Goal: Transaction & Acquisition: Purchase product/service

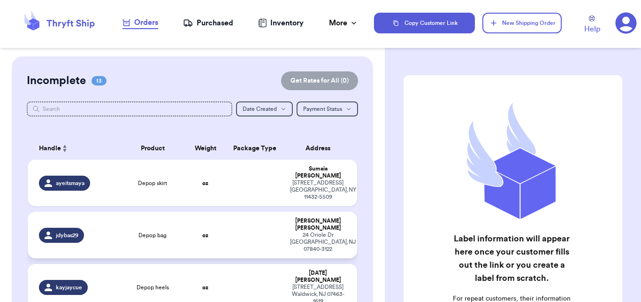
click at [233, 218] on td at bounding box center [254, 235] width 59 height 46
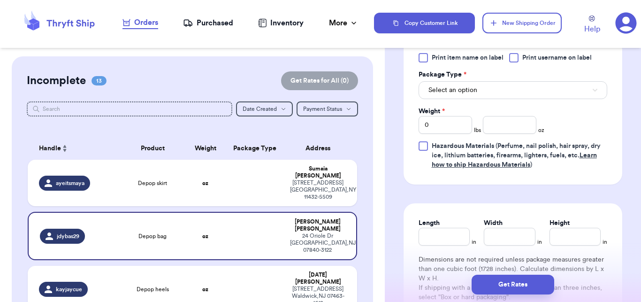
scroll to position [376, 0]
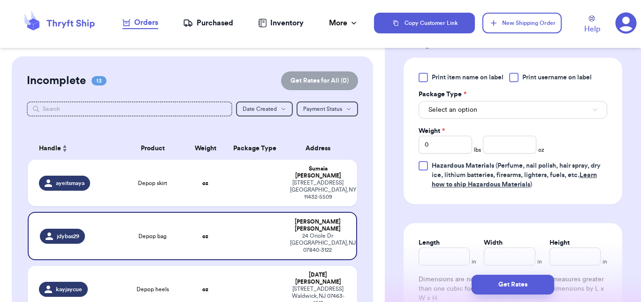
click at [486, 121] on div "Print item name on label Print username on label Package Type * Select an optio…" at bounding box center [512, 131] width 189 height 116
click at [484, 109] on button "Select an option" at bounding box center [512, 110] width 189 height 18
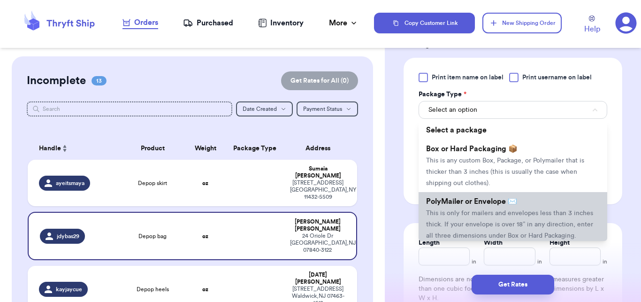
click at [468, 197] on span "PolyMailer or Envelope ✉️" at bounding box center [471, 201] width 91 height 8
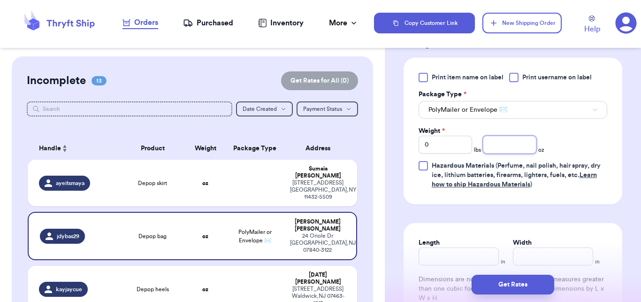
click at [512, 147] on input "number" at bounding box center [509, 145] width 53 height 18
type input "7"
click at [505, 273] on div "Get Rates" at bounding box center [513, 284] width 256 height 35
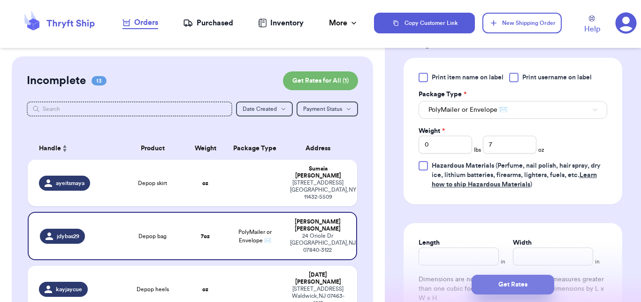
click at [506, 275] on button "Get Rates" at bounding box center [512, 284] width 83 height 20
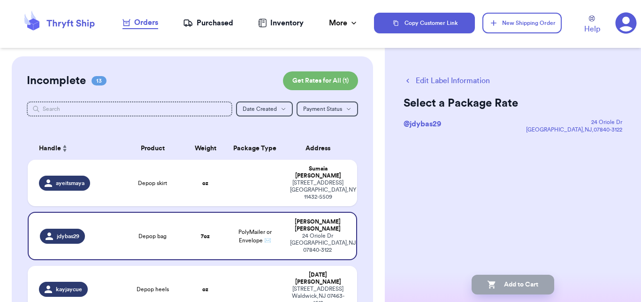
scroll to position [0, 0]
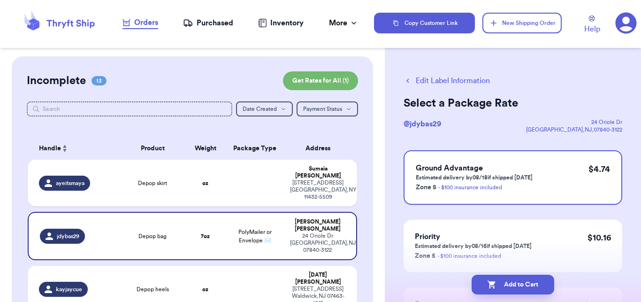
click at [506, 276] on button "Add to Cart" at bounding box center [512, 284] width 83 height 20
checkbox input "true"
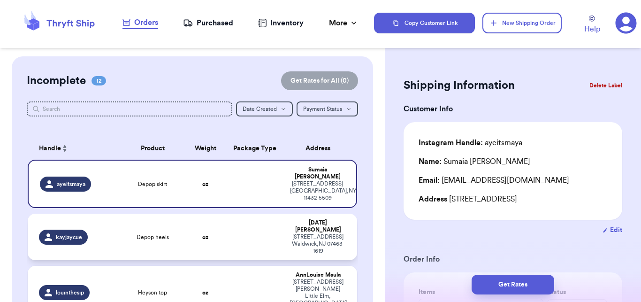
click at [250, 225] on td at bounding box center [254, 236] width 59 height 46
type input "Depop heels"
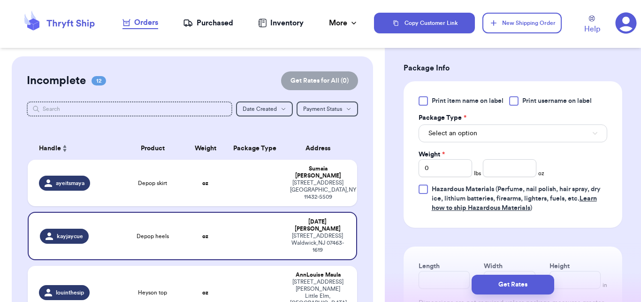
scroll to position [364, 0]
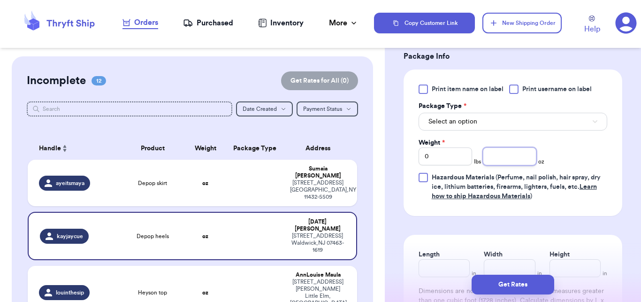
click at [487, 156] on input "number" at bounding box center [509, 156] width 53 height 18
type input "15"
click at [481, 126] on button "Select an option" at bounding box center [512, 122] width 189 height 18
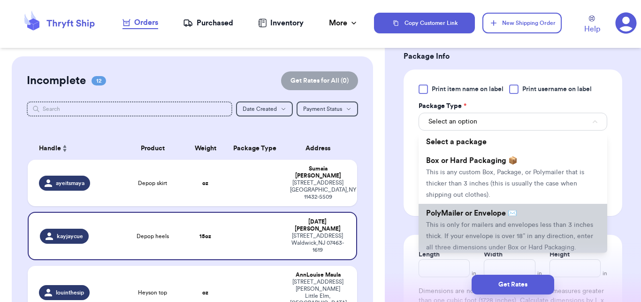
click at [466, 208] on li "PolyMailer or Envelope ✉️ This is only for mailers and envelopes less than 3 in…" at bounding box center [512, 230] width 189 height 53
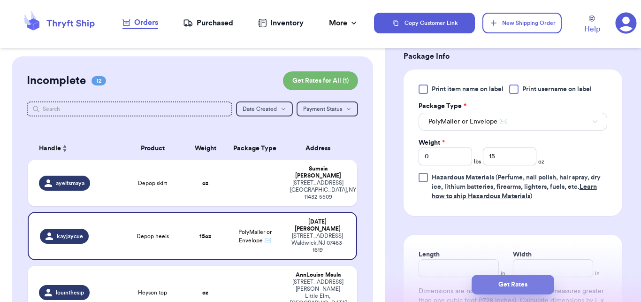
click at [493, 288] on button "Get Rates" at bounding box center [512, 284] width 83 height 20
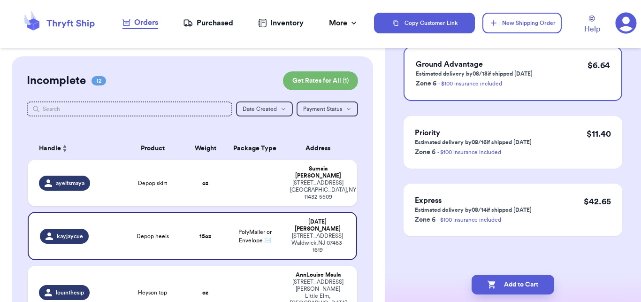
scroll to position [0, 0]
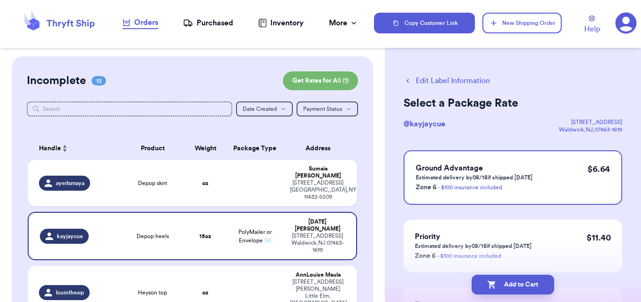
click at [493, 288] on icon "button" at bounding box center [491, 285] width 8 height 8
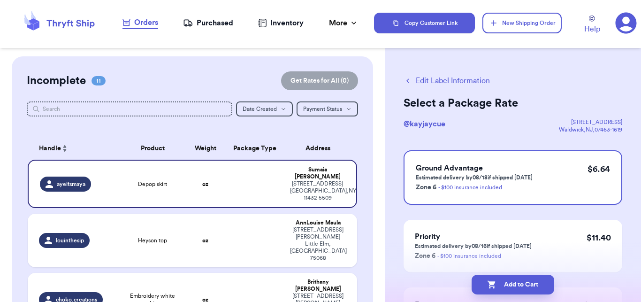
checkbox input "true"
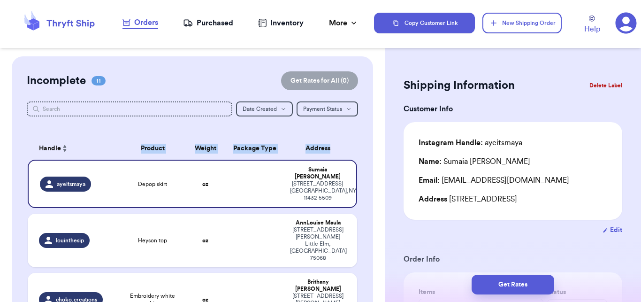
drag, startPoint x: 382, startPoint y: 90, endPoint x: 370, endPoint y: 142, distance: 53.9
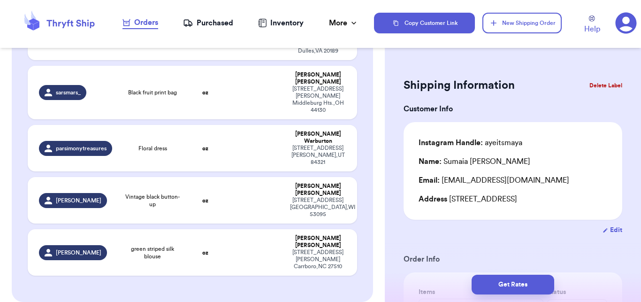
scroll to position [533, 0]
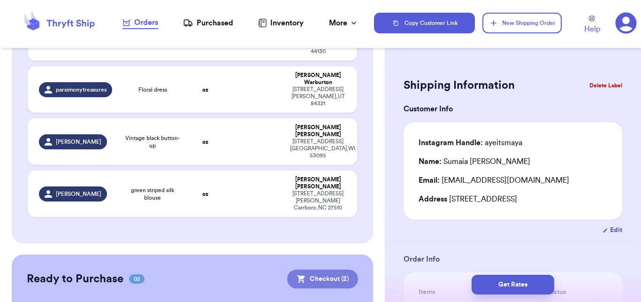
click at [316, 269] on button "Checkout ( 2 )" at bounding box center [322, 278] width 71 height 19
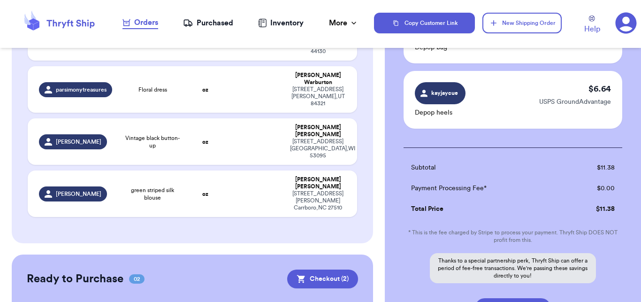
scroll to position [192, 0]
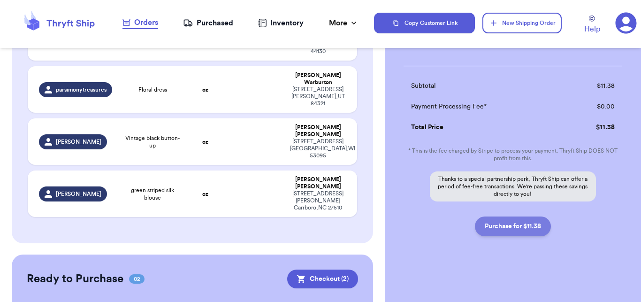
click at [521, 229] on button "Purchase for $11.38" at bounding box center [513, 226] width 76 height 20
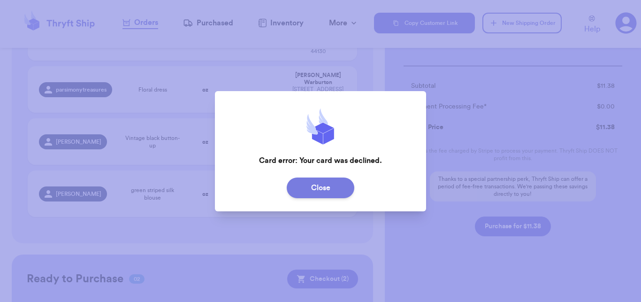
click at [311, 183] on button "Close" at bounding box center [321, 187] width 68 height 21
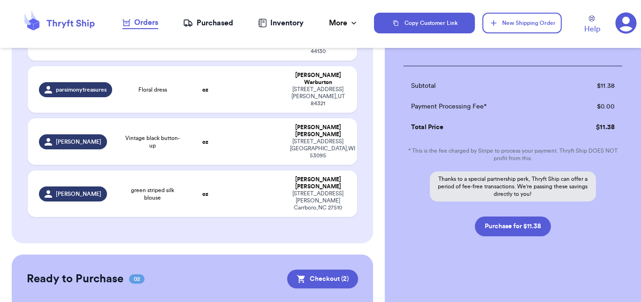
click at [627, 20] on icon at bounding box center [626, 23] width 22 height 22
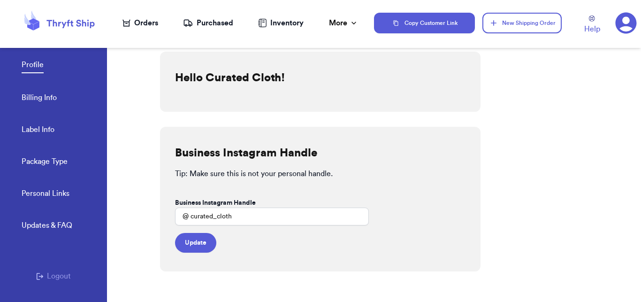
click at [39, 101] on link "Billing Info" at bounding box center [39, 98] width 35 height 13
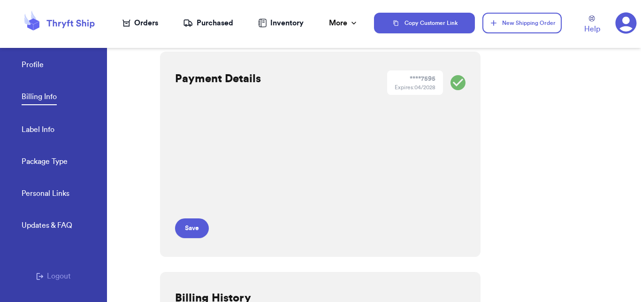
click at [406, 168] on div "Payment Details **** 7595 Expires: 04/2028 Save" at bounding box center [320, 154] width 320 height 205
click at [156, 207] on div at bounding box center [133, 167] width 53 height 269
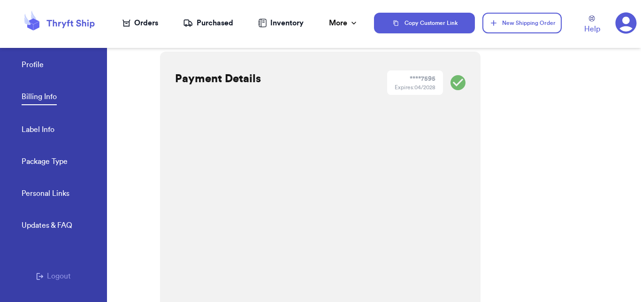
click at [475, 164] on div "Payment Details **** 7595 Expires: 04/2028 Save" at bounding box center [320, 233] width 320 height 363
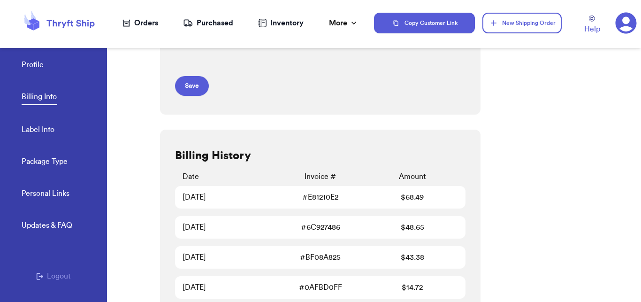
scroll to position [293, 0]
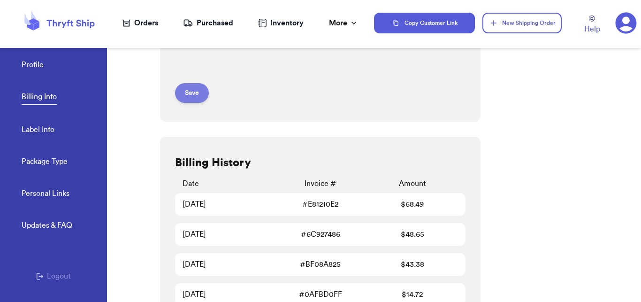
click at [191, 100] on button "Save" at bounding box center [192, 93] width 34 height 20
click at [48, 68] on div "Profile Billing Info Label Info Package Type" at bounding box center [64, 110] width 85 height 155
click at [31, 62] on link "Profile" at bounding box center [33, 65] width 22 height 13
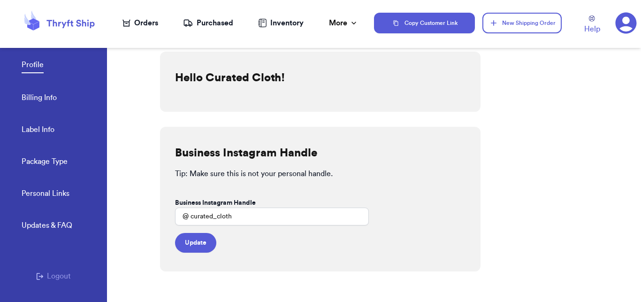
click at [54, 19] on icon at bounding box center [59, 22] width 75 height 25
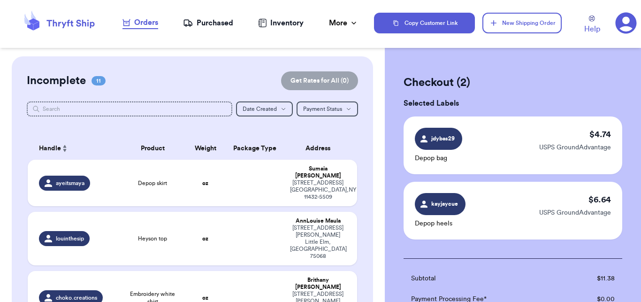
scroll to position [192, 0]
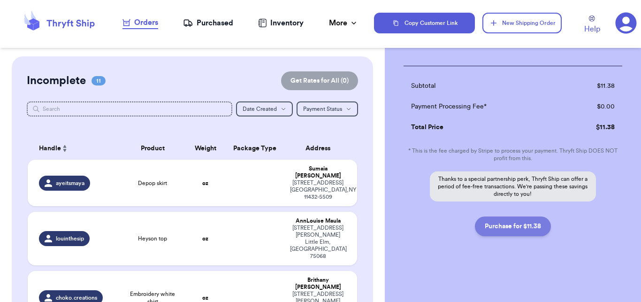
click at [524, 228] on button "Purchase for $11.38" at bounding box center [513, 226] width 76 height 20
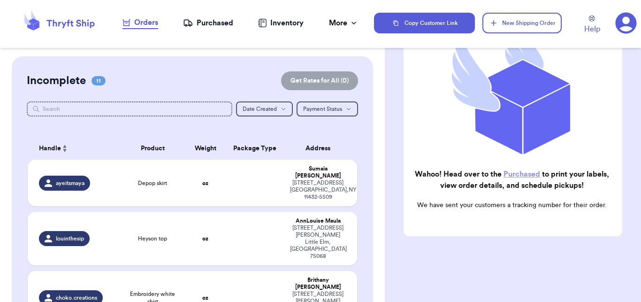
checkbox input "false"
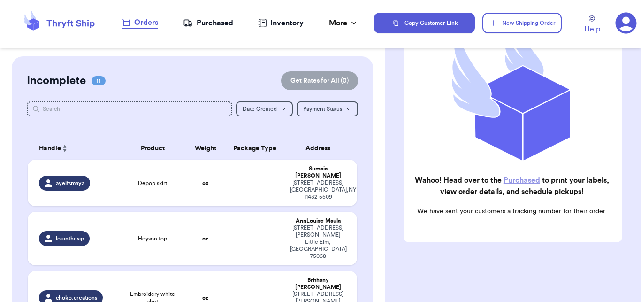
checkbox input "true"
click at [198, 29] on nav "Orders Purchased Inventory More Stats Completed Orders" at bounding box center [240, 23] width 267 height 31
click at [205, 18] on div "Purchased" at bounding box center [208, 22] width 50 height 11
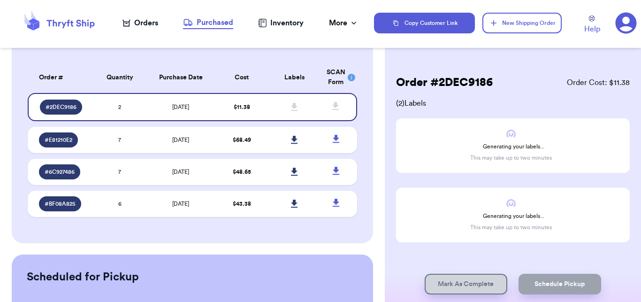
scroll to position [79, 0]
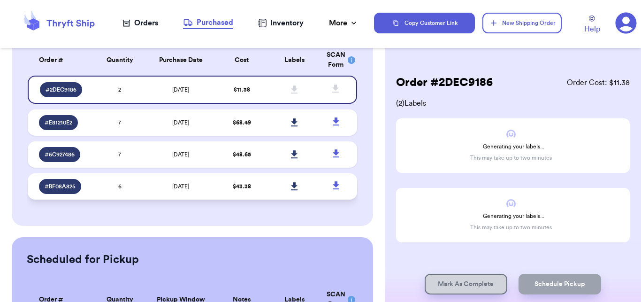
click at [146, 181] on td "[DATE]" at bounding box center [180, 186] width 69 height 26
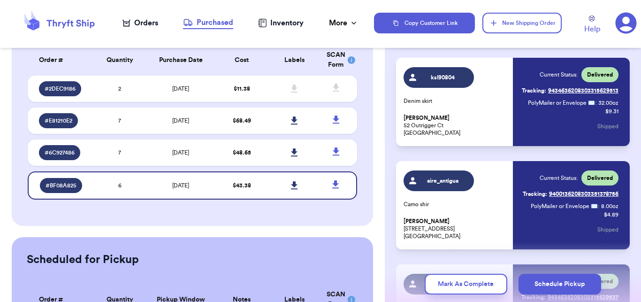
scroll to position [496, 0]
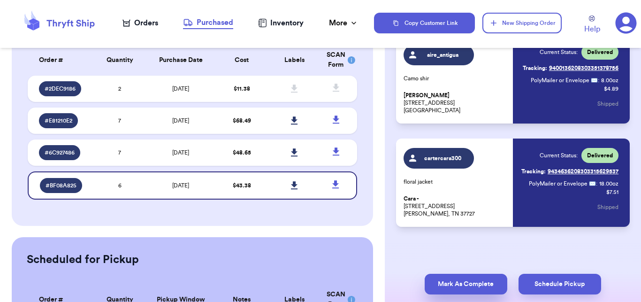
click at [463, 285] on button "Mark As Complete" at bounding box center [466, 283] width 83 height 21
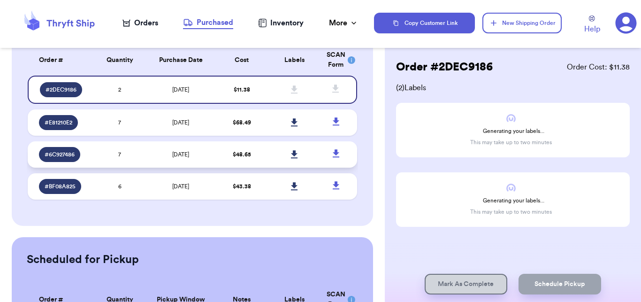
click at [111, 146] on td "7" at bounding box center [119, 154] width 53 height 26
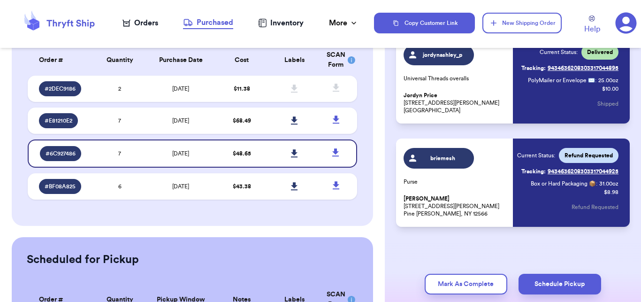
scroll to position [614, 0]
click at [474, 279] on button "Mark As Complete" at bounding box center [466, 283] width 83 height 21
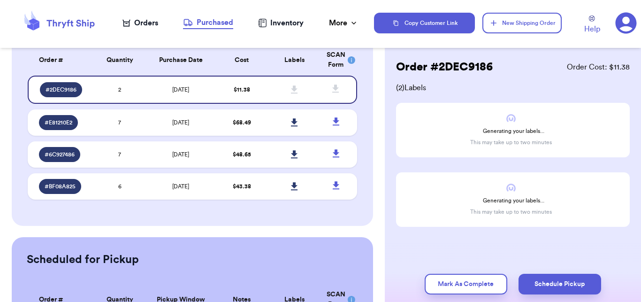
scroll to position [15, 0]
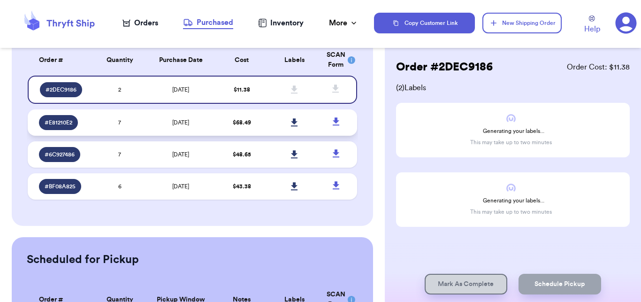
click at [147, 121] on td "[DATE]" at bounding box center [180, 122] width 69 height 26
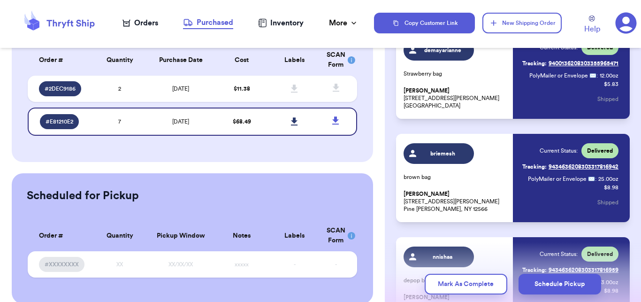
scroll to position [599, 0]
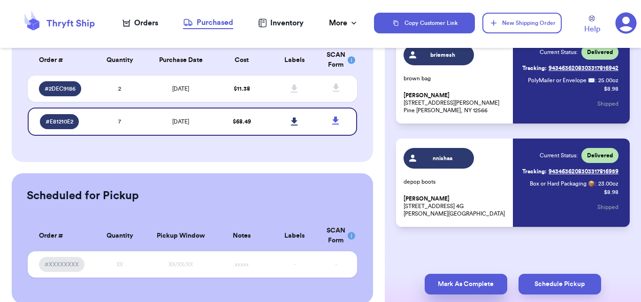
click at [469, 279] on button "Mark As Complete" at bounding box center [466, 283] width 83 height 21
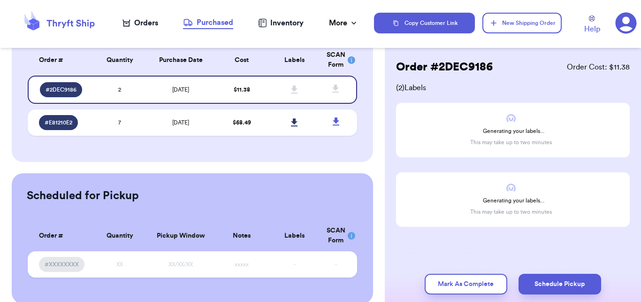
scroll to position [15, 0]
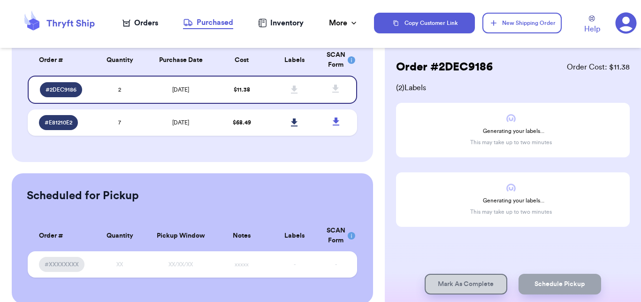
drag, startPoint x: 373, startPoint y: 120, endPoint x: 374, endPoint y: 97, distance: 23.0
click at [374, 97] on div "Instagram Handle Purchased 02 Order # Qty Labels SCAN # 2DEC9186 2 # E81210E2 7…" at bounding box center [192, 140] width 385 height 326
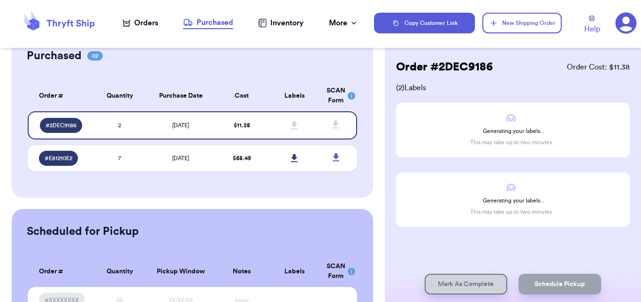
scroll to position [41, 0]
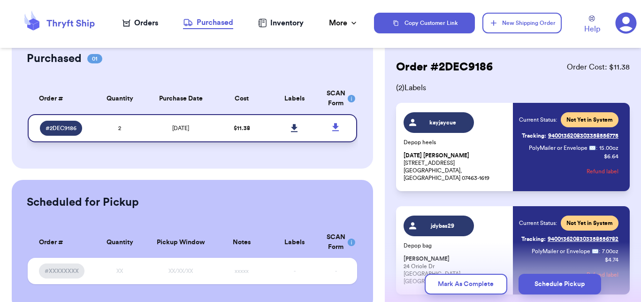
click at [291, 126] on icon at bounding box center [294, 128] width 7 height 8
